Goal: Task Accomplishment & Management: Manage account settings

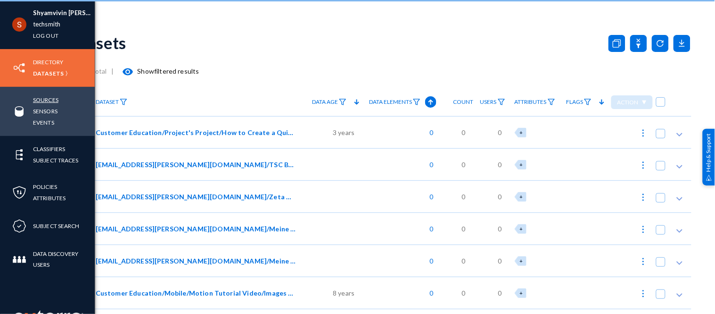
drag, startPoint x: 0, startPoint y: 0, endPoint x: 48, endPoint y: 98, distance: 109.2
click at [48, 98] on link "Sources" at bounding box center [45, 99] width 25 height 11
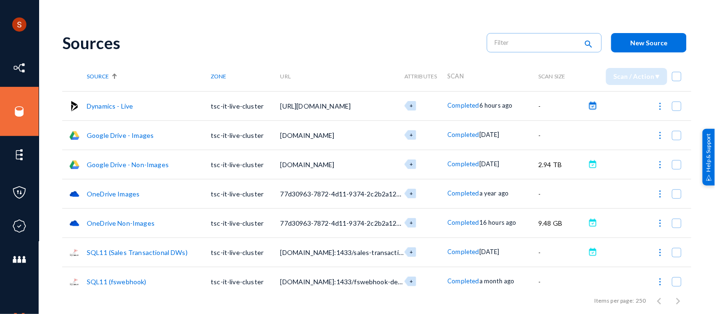
click at [590, 105] on button at bounding box center [592, 105] width 9 height 9
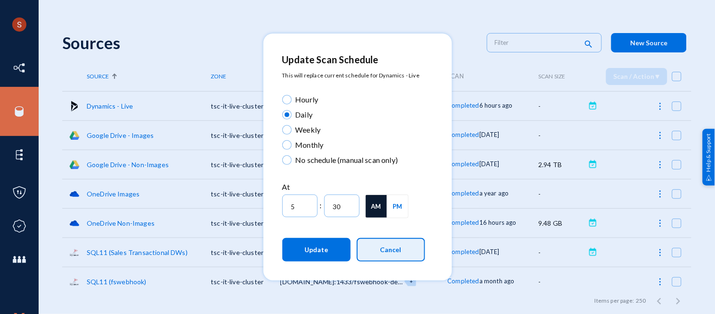
click at [399, 247] on span "Cancel" at bounding box center [391, 249] width 21 height 8
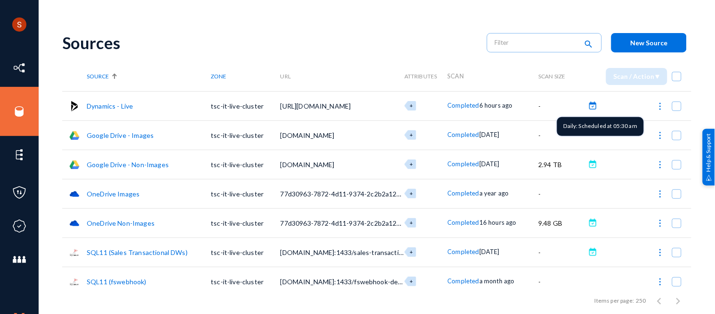
click at [590, 104] on button at bounding box center [592, 105] width 9 height 9
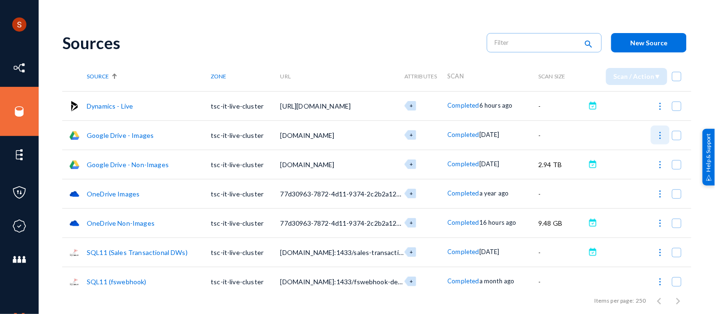
click at [656, 132] on img at bounding box center [660, 135] width 9 height 9
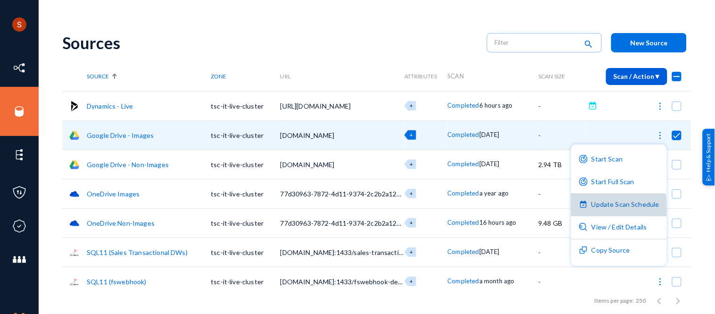
click at [612, 209] on button "Update Scan Schedule" at bounding box center [619, 204] width 96 height 23
checkbox input "false"
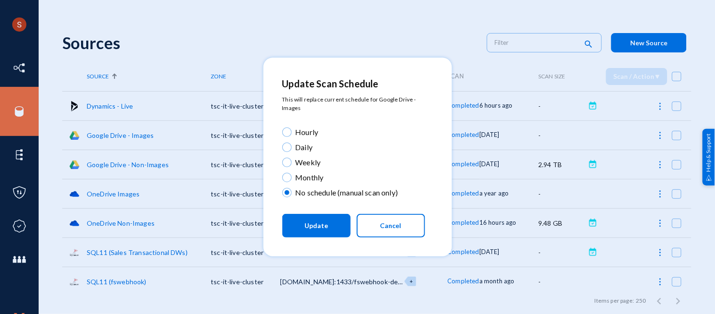
click at [455, 45] on div at bounding box center [357, 157] width 715 height 314
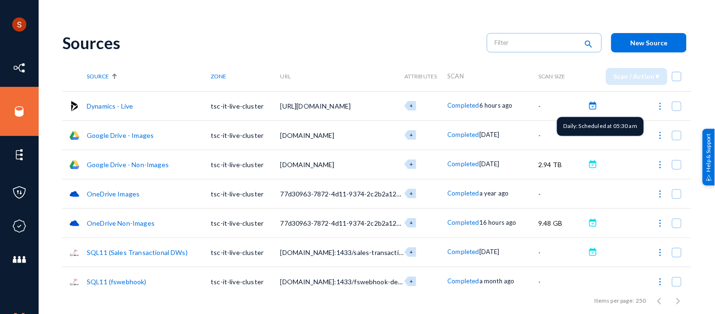
click at [588, 106] on button at bounding box center [592, 105] width 9 height 9
